Goal: Task Accomplishment & Management: Manage account settings

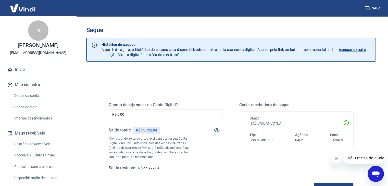
click at [140, 117] on input "R$ 0,00" at bounding box center [166, 114] width 114 height 9
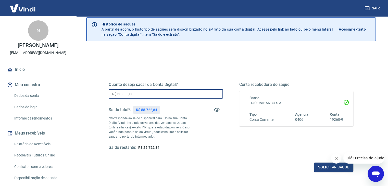
scroll to position [51, 0]
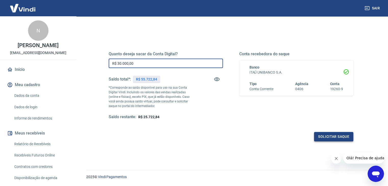
type input "R$ 30.000,00"
click at [321, 136] on button "Solicitar saque" at bounding box center [333, 136] width 39 height 9
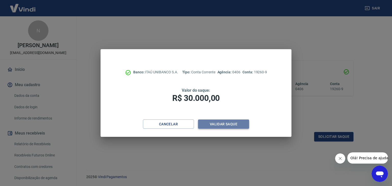
click at [229, 124] on button "Validar saque" at bounding box center [223, 124] width 51 height 9
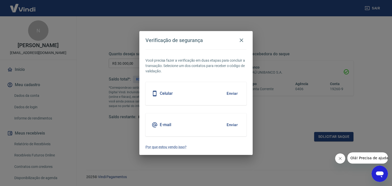
click at [229, 122] on button "Enviar" at bounding box center [232, 125] width 17 height 11
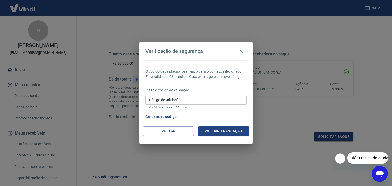
click at [184, 103] on input "Código de validação" at bounding box center [195, 99] width 101 height 9
paste input "645960"
type input "645960"
click at [230, 132] on button "Validar transação" at bounding box center [223, 130] width 51 height 9
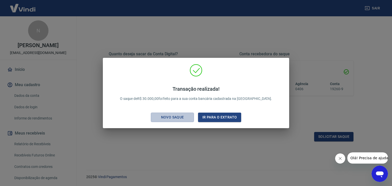
drag, startPoint x: 176, startPoint y: 118, endPoint x: 278, endPoint y: 1, distance: 155.4
click at [176, 117] on div "Novo saque" at bounding box center [172, 117] width 35 height 6
